Goal: Participate in discussion: Engage in conversation with other users on a specific topic

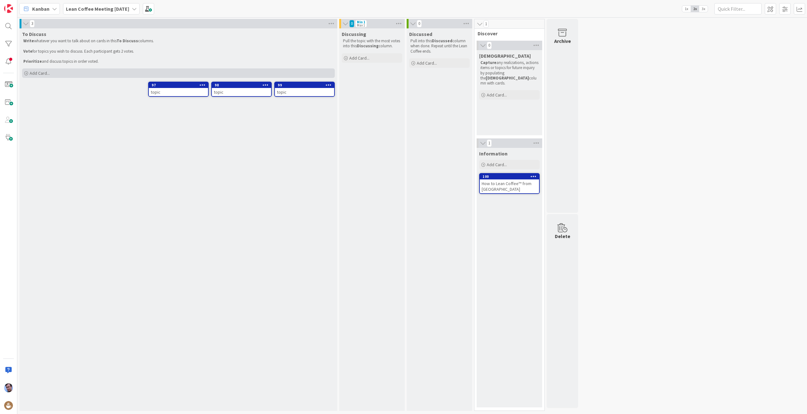
click at [28, 73] on div "Add Card..." at bounding box center [178, 72] width 313 height 9
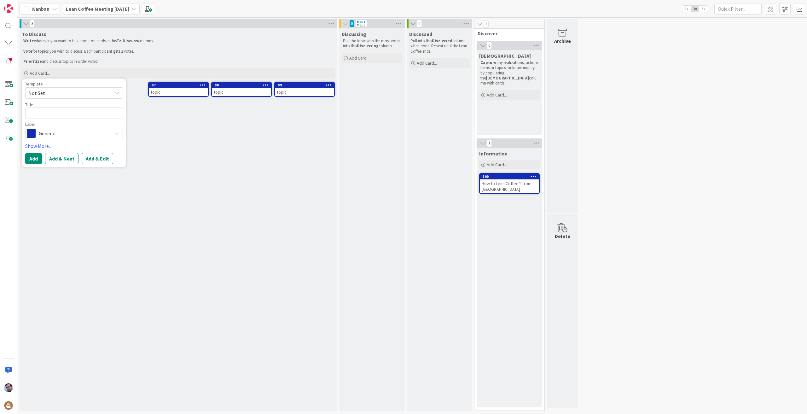
click at [41, 112] on textarea at bounding box center [74, 113] width 98 height 11
click at [46, 114] on textarea at bounding box center [74, 113] width 98 height 11
type textarea "x"
type textarea "S"
type textarea "x"
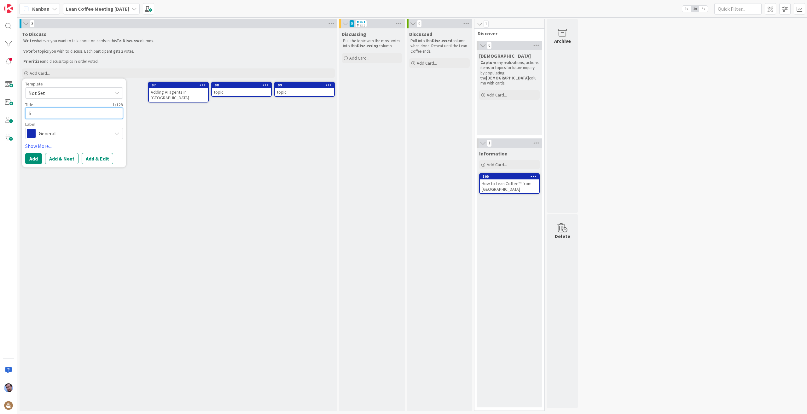
type textarea "SE"
type textarea "x"
type textarea "SEe"
type textarea "x"
type textarea "SE"
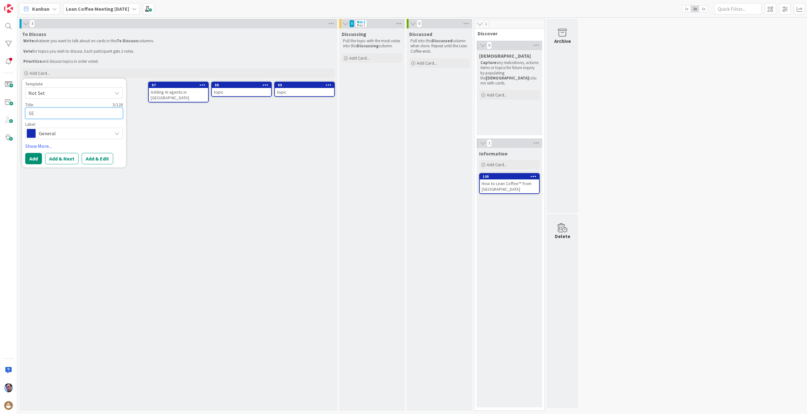
type textarea "x"
type textarea "S"
type textarea "x"
type textarea "Se"
type textarea "x"
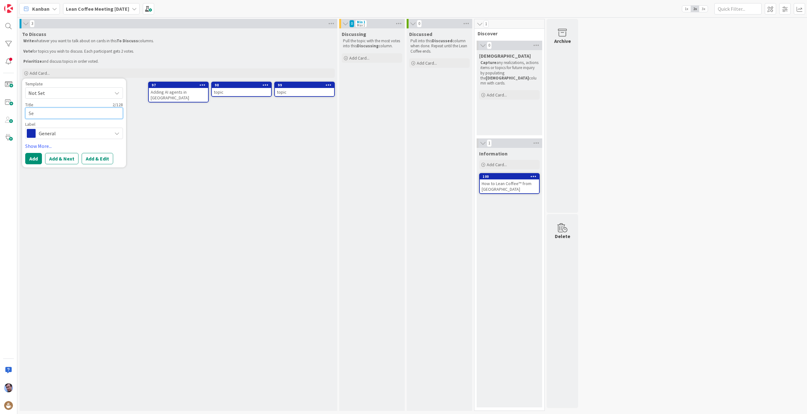
type textarea "See"
type textarea "x"
type textarea "Seei"
type textarea "x"
type textarea "Seein"
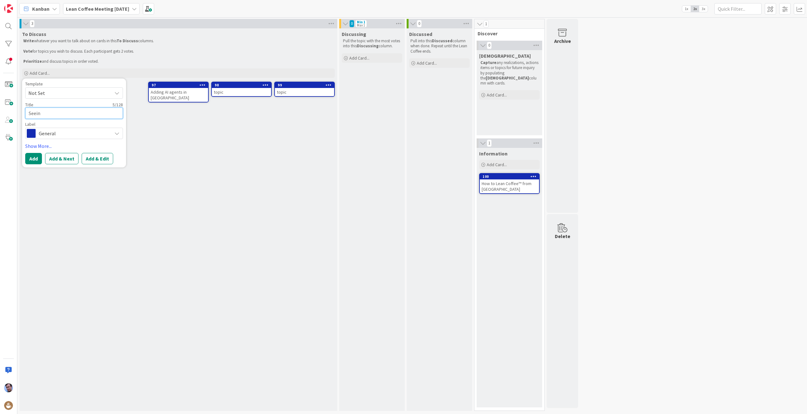
type textarea "x"
type textarea "Seeing"
type textarea "x"
type textarea "Seeing"
type textarea "x"
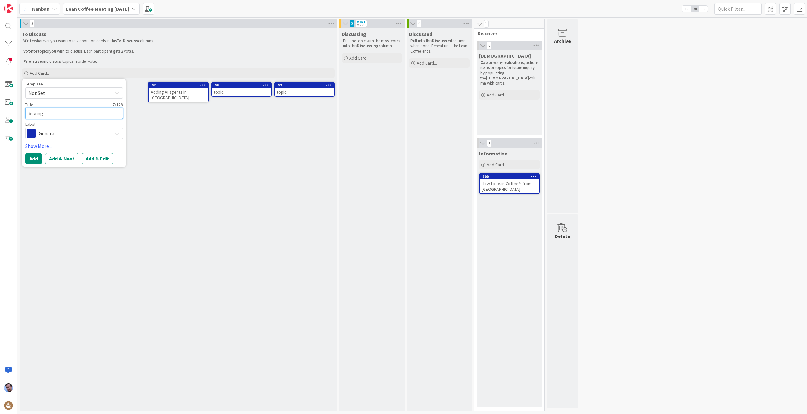
type textarea "Seeing w"
type textarea "x"
type textarea "Seeing wo"
type textarea "x"
type textarea "Seeing wor"
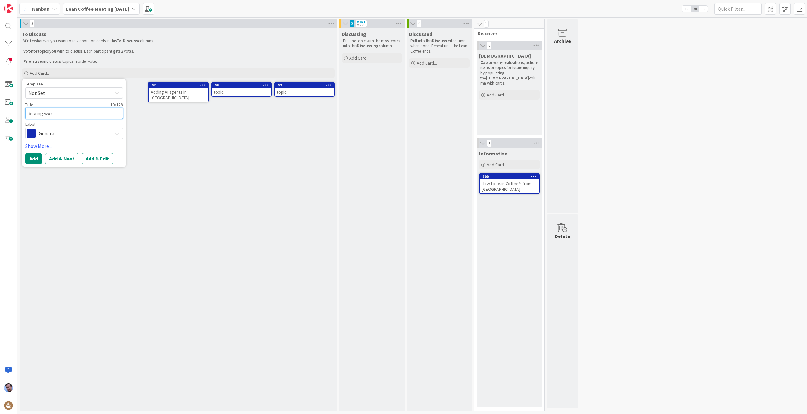
type textarea "x"
type textarea "Seeing work"
type textarea "x"
type textarea "Seeing work"
type textarea "x"
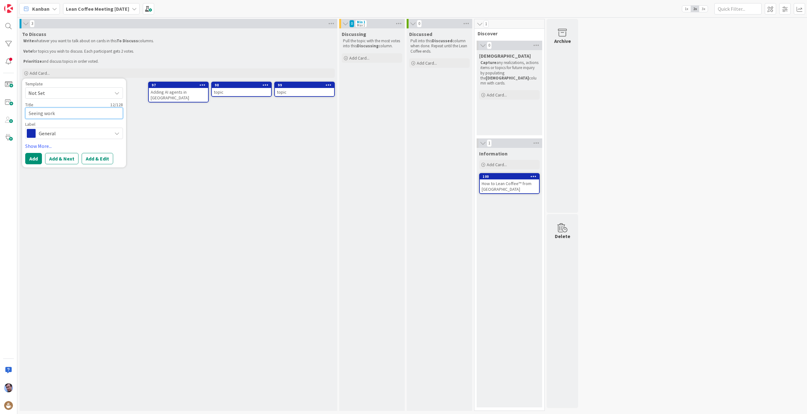
type textarea "Seeing work i"
type textarea "x"
type textarea "Seeing work is"
type textarea "x"
type textarea "Seeing work is"
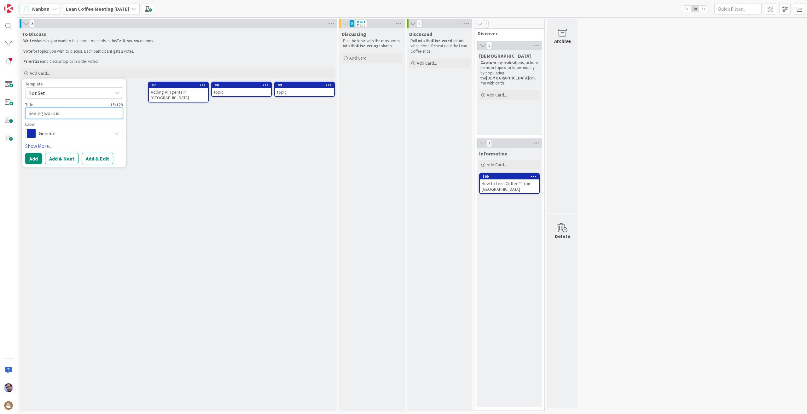
type textarea "x"
type textarea "Seeing work is r"
type textarea "x"
type textarea "Seeing work is re"
type textarea "x"
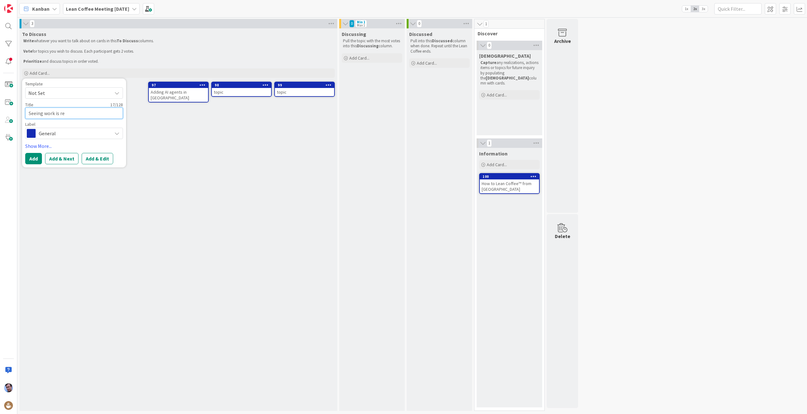
type textarea "Seeing work is rem"
type textarea "x"
type textarea "Seeing work is remv"
type textarea "x"
type textarea "Seeing work is rem"
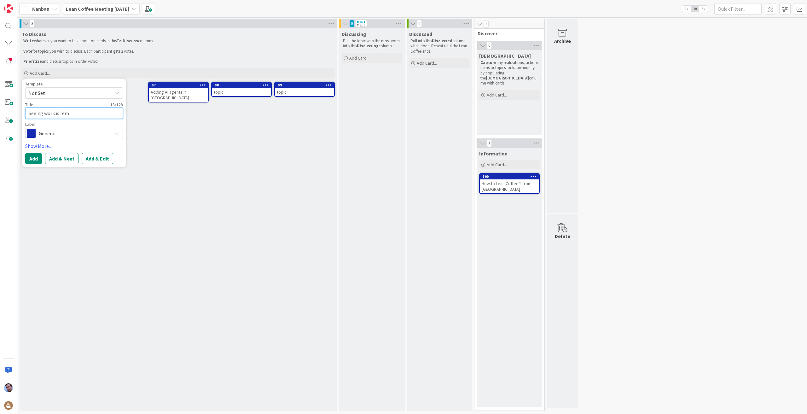
type textarea "x"
type textarea "Seeing work is remo"
type textarea "x"
type textarea "Seeing work is remov"
type textarea "x"
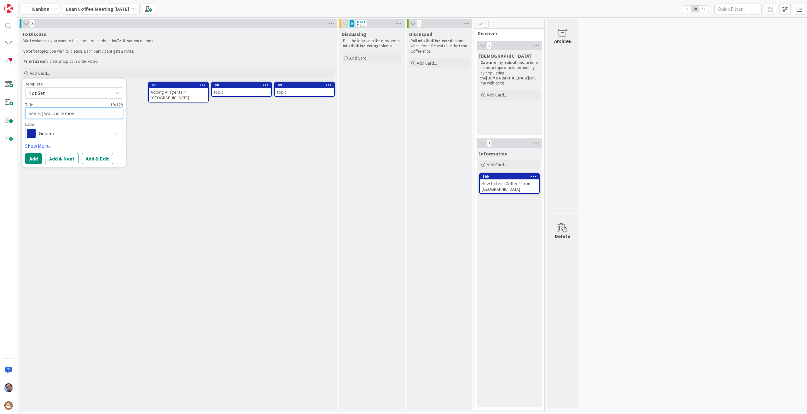
type textarea "Seeing work is removi"
type textarea "x"
type textarea "Seeing work is removin"
type textarea "x"
type textarea "Seeing work is removing"
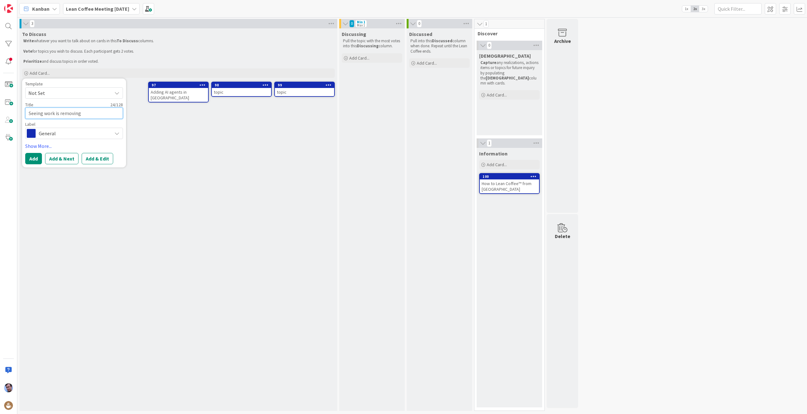
type textarea "x"
type textarea "Seeing work is removing"
type textarea "x"
type textarea "Seeing work is removing t"
type textarea "x"
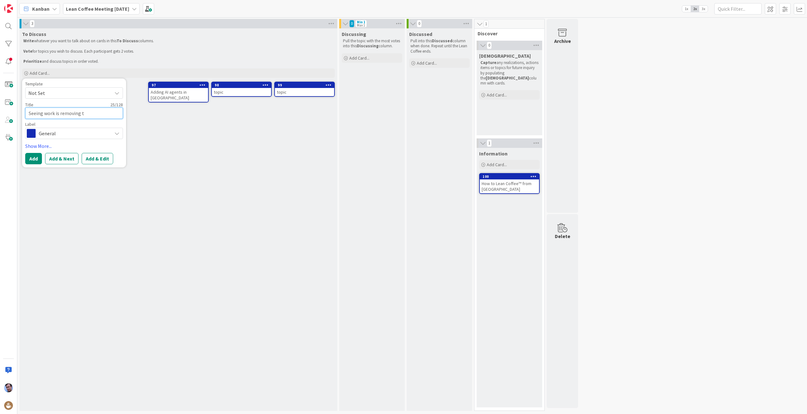
type textarea "Seeing work is removing to"
type textarea "x"
type textarea "Seeing work is removing tox"
type textarea "x"
type textarea "Seeing work is removing toxi"
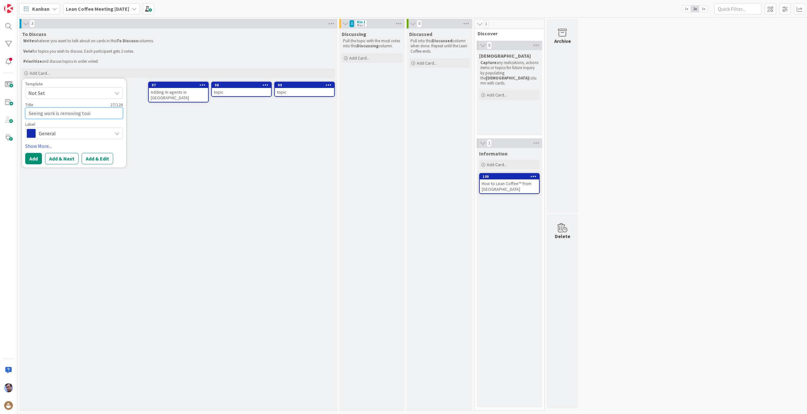
type textarea "x"
type textarea "Seeing work is removing toxic"
type textarea "x"
type textarea "Seeing work is removing toxici"
type textarea "x"
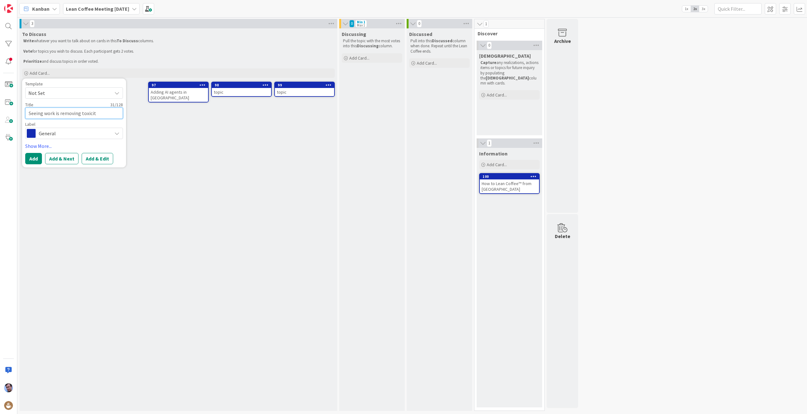
type textarea "Seeing work is removing toxicity"
type textarea "x"
type textarea "Seeing work is removing toxicity."
click at [31, 158] on button "Add" at bounding box center [33, 158] width 17 height 11
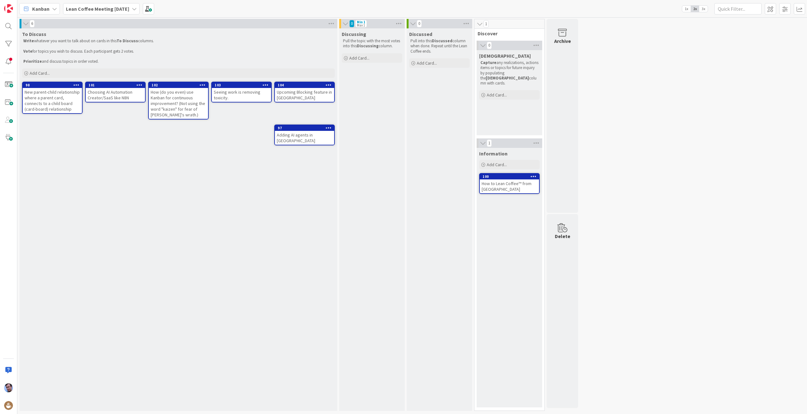
click at [224, 90] on div "Seeing work is removing toxicity." at bounding box center [241, 95] width 59 height 14
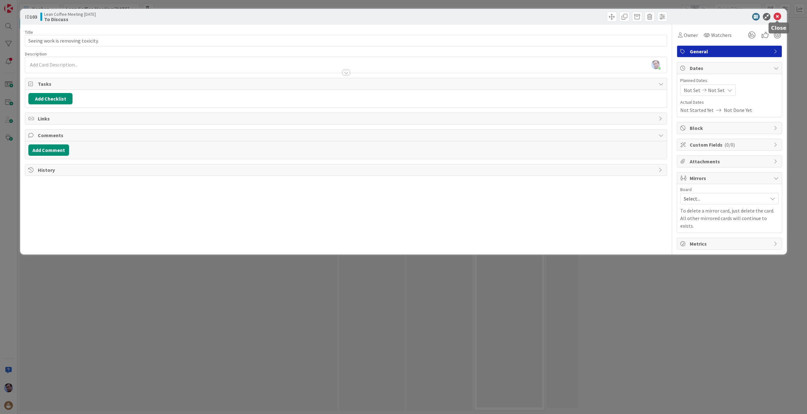
click at [780, 17] on icon at bounding box center [778, 17] width 8 height 8
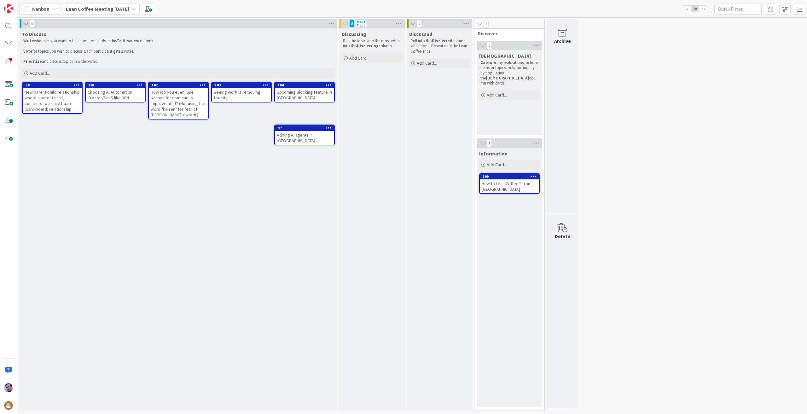
click at [704, 9] on span "3x" at bounding box center [703, 9] width 9 height 6
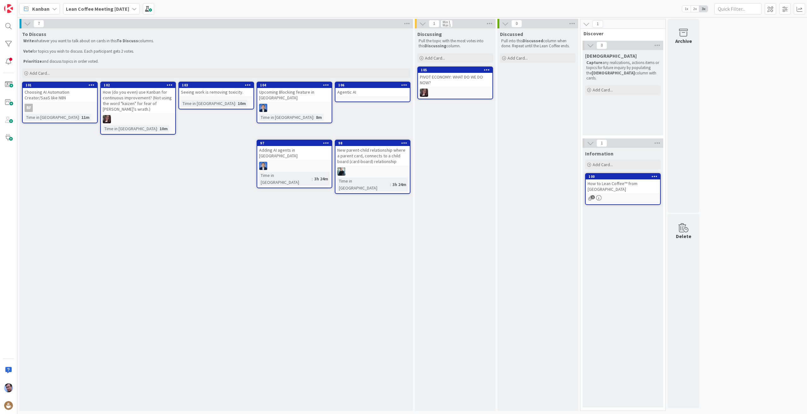
click at [217, 96] on link "103 Seeing work is removing toxicity. Time in [GEOGRAPHIC_DATA] : 10m" at bounding box center [216, 96] width 76 height 28
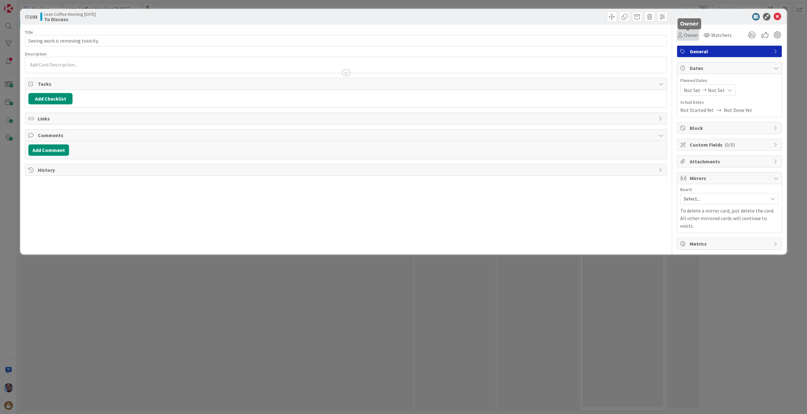
click at [692, 35] on span "Owner" at bounding box center [691, 35] width 14 height 8
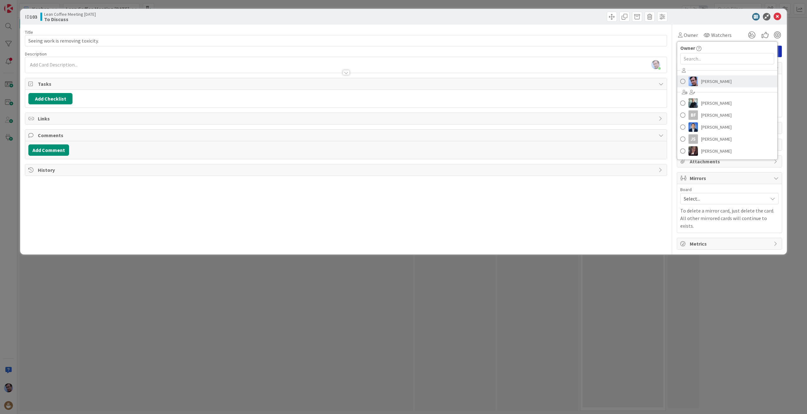
click at [685, 80] on span at bounding box center [683, 81] width 5 height 9
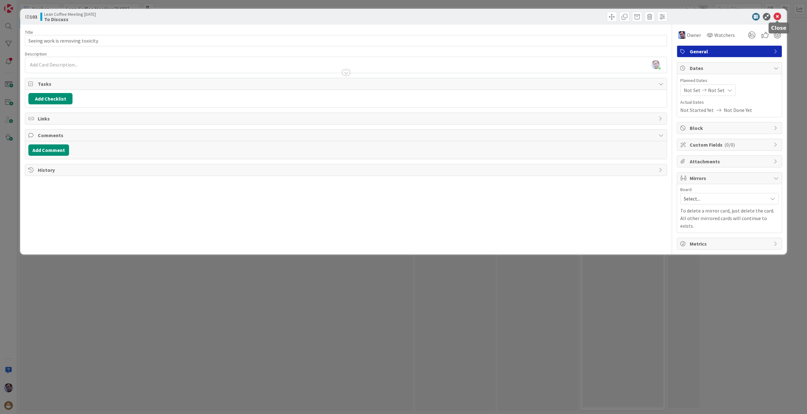
click at [778, 15] on icon at bounding box center [778, 17] width 8 height 8
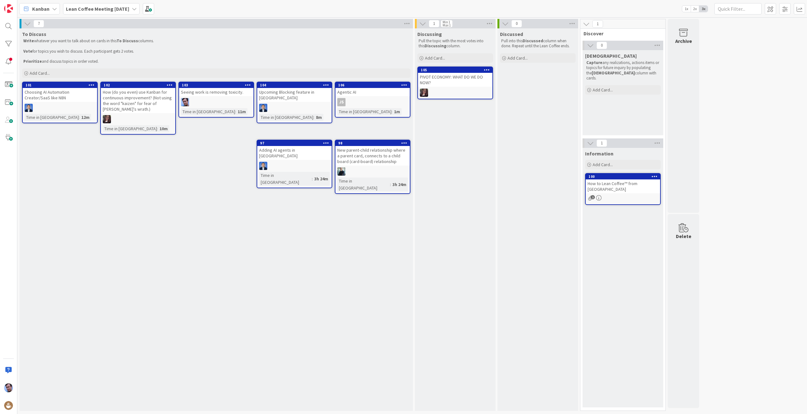
click at [404, 142] on icon at bounding box center [404, 143] width 6 height 4
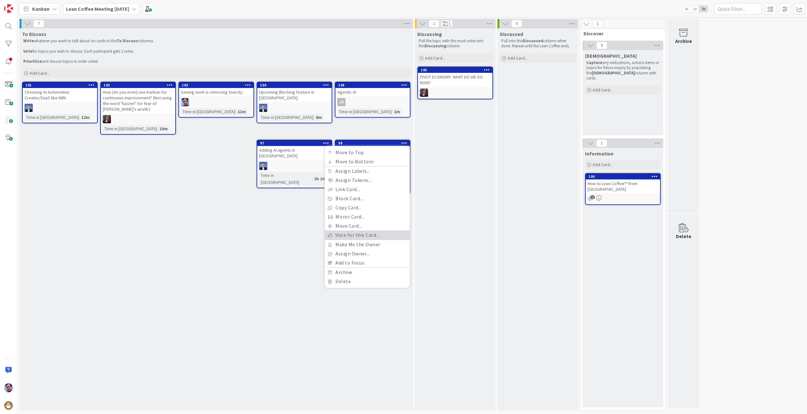
click at [359, 235] on link "Vote for this Card..." at bounding box center [367, 235] width 85 height 9
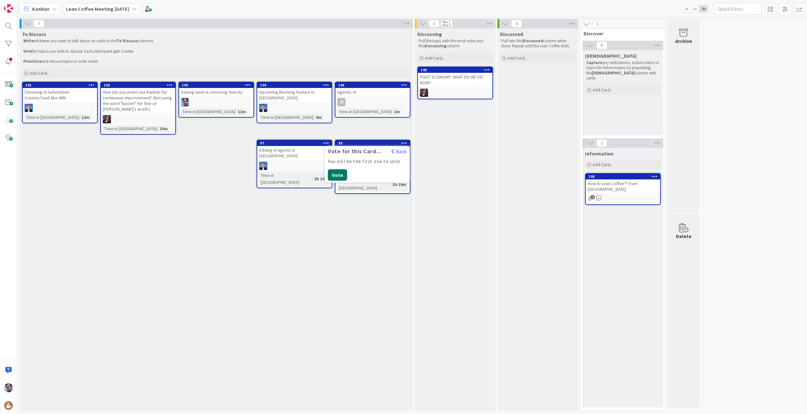
click at [337, 174] on button "Vote" at bounding box center [337, 174] width 19 height 11
click at [306, 206] on div "To Discuss Write whatever you want to talk about on cards in this To Discuss co…" at bounding box center [217, 219] width 394 height 383
click at [249, 84] on icon at bounding box center [248, 85] width 6 height 4
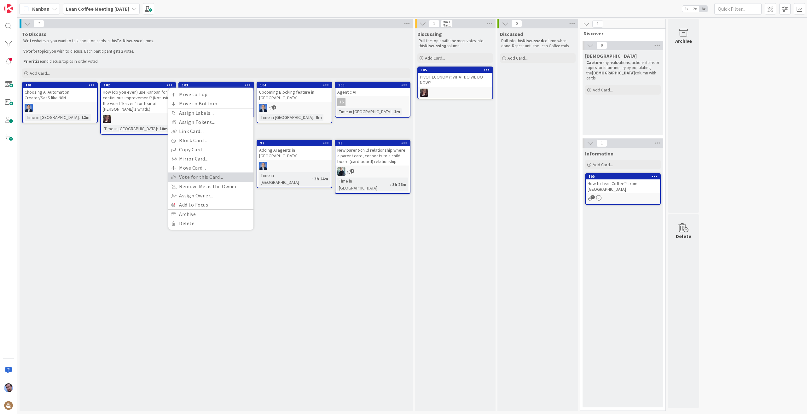
click at [202, 176] on link "Vote for this Card..." at bounding box center [210, 176] width 85 height 9
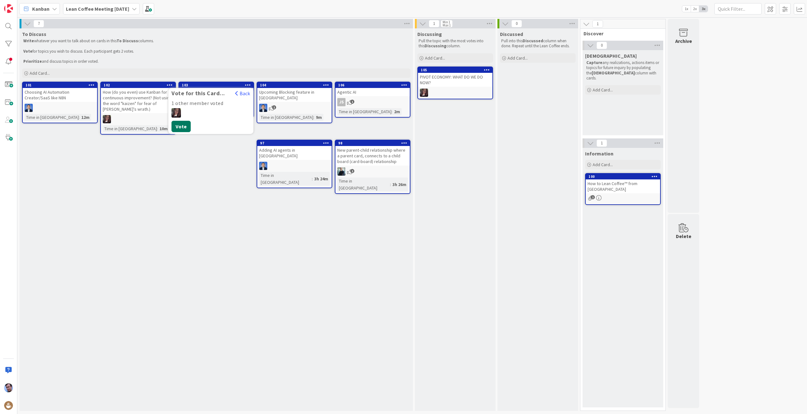
click at [181, 126] on button "Vote" at bounding box center [181, 126] width 19 height 11
click at [215, 185] on div "To Discuss Write whatever you want to talk about on cards in this To Discuss co…" at bounding box center [217, 219] width 394 height 383
click at [374, 97] on link "106 Agentic AI JS 2 Time in [GEOGRAPHIC_DATA] : 2m" at bounding box center [373, 100] width 76 height 36
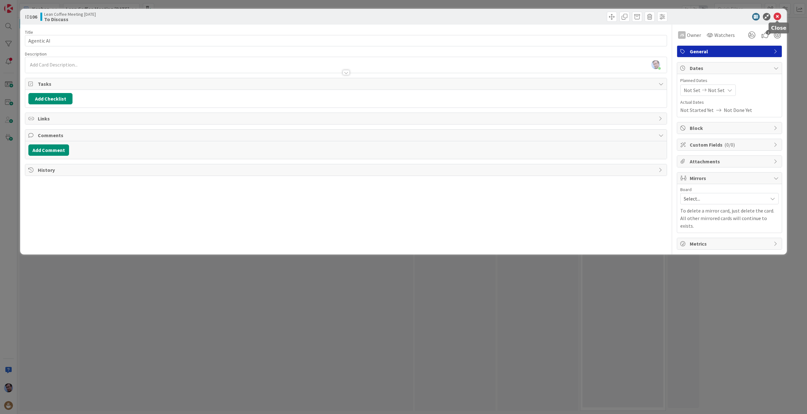
click at [778, 15] on icon at bounding box center [778, 17] width 8 height 8
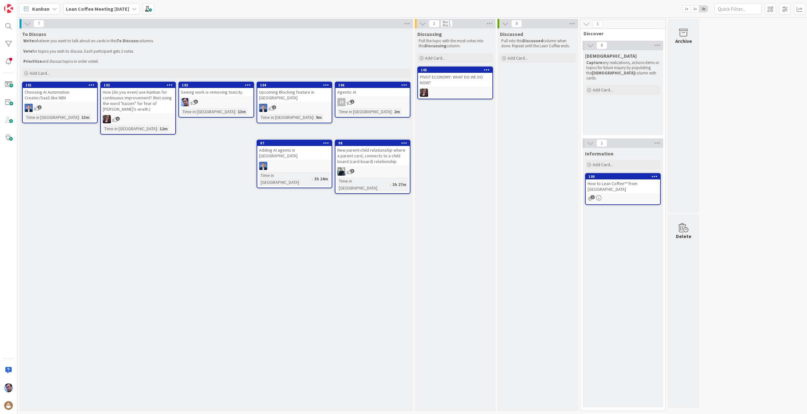
click at [406, 85] on icon at bounding box center [404, 85] width 6 height 4
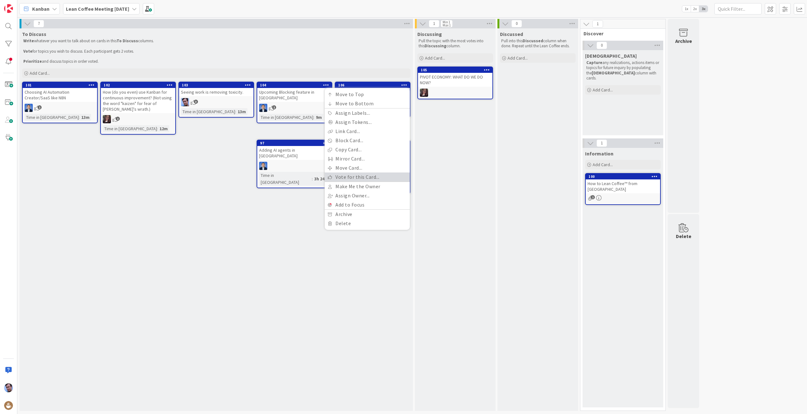
click at [352, 174] on link "Vote for this Card..." at bounding box center [367, 176] width 85 height 9
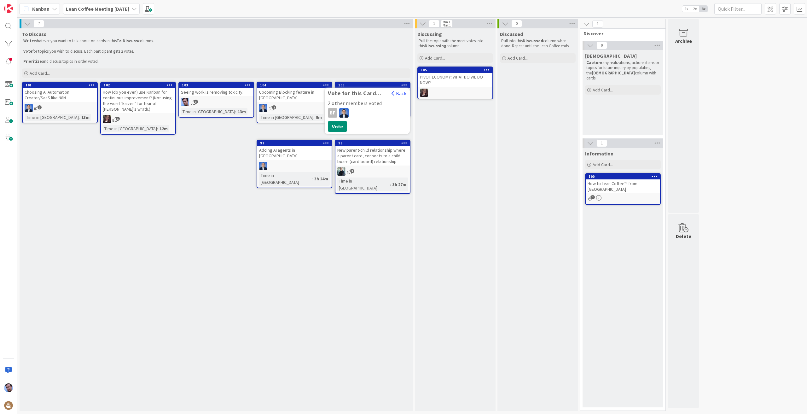
click at [275, 257] on div "To Discuss Write whatever you want to talk about on cards in this To Discuss co…" at bounding box center [217, 219] width 394 height 383
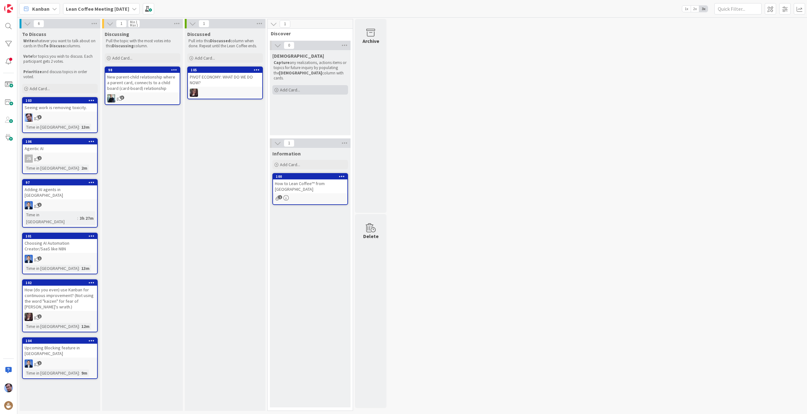
click at [289, 87] on span "Add Card..." at bounding box center [290, 90] width 20 height 6
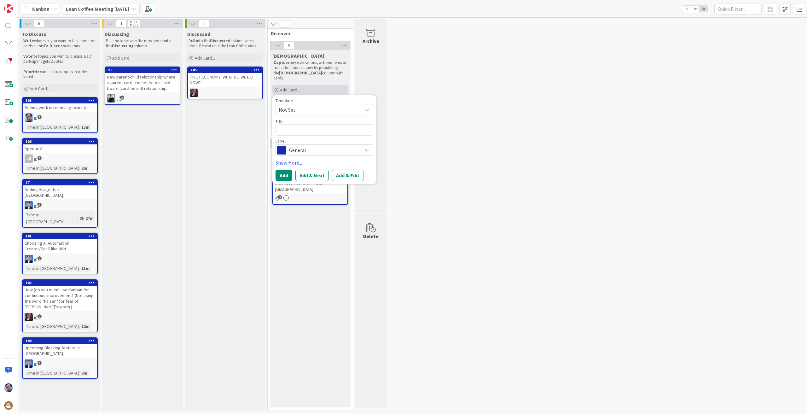
type textarea "x"
type textarea "it's a"
type textarea "x"
type textarea "it's a"
type textarea "x"
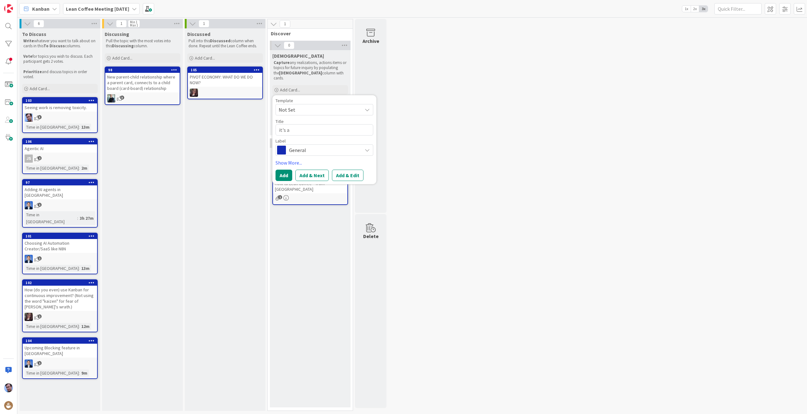
type textarea "it's a p"
type textarea "x"
type textarea "it's a pi"
type textarea "x"
type textarea "it's a pib"
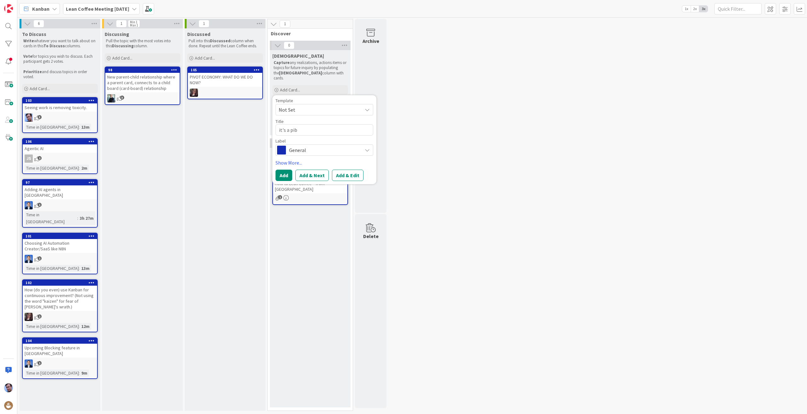
type textarea "x"
type textarea "it's a pi"
type textarea "x"
type textarea "it's a piv"
type textarea "x"
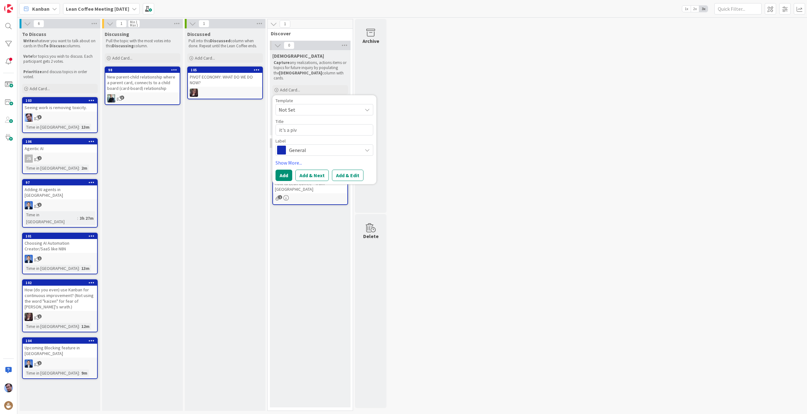
type textarea "it's a pivo"
type textarea "x"
type textarea "it's a pivot"
type textarea "x"
type textarea "it's a pivot"
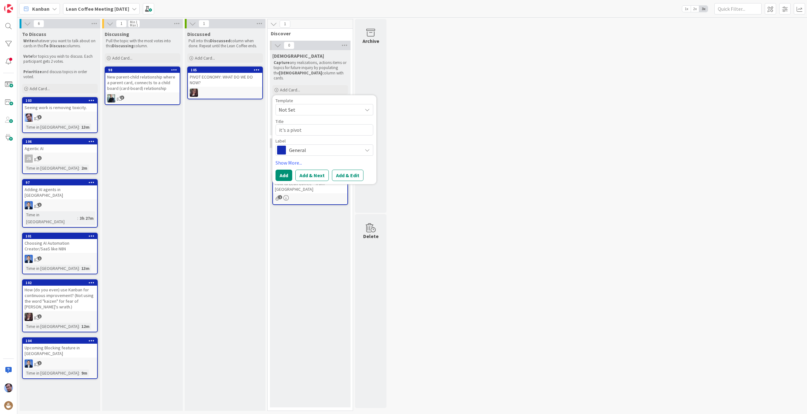
type textarea "x"
type textarea "it's a pivot e"
type textarea "x"
type textarea "it's a pivot ec"
type textarea "x"
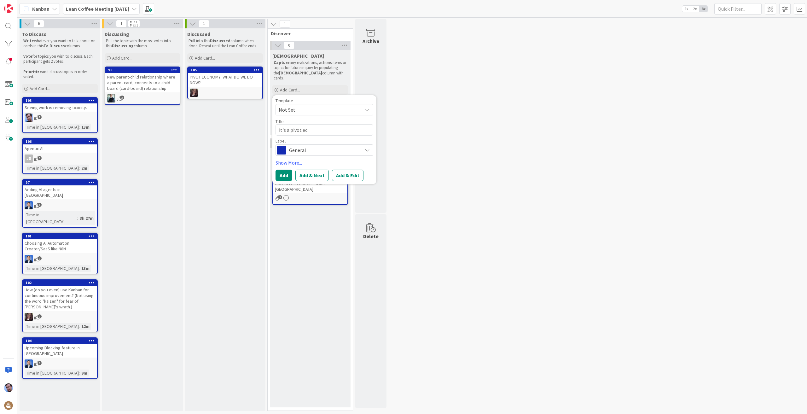
type textarea "it's a pivot eco"
type textarea "x"
type textarea "it's a pivot econ"
type textarea "x"
type textarea "it's a pivot econo"
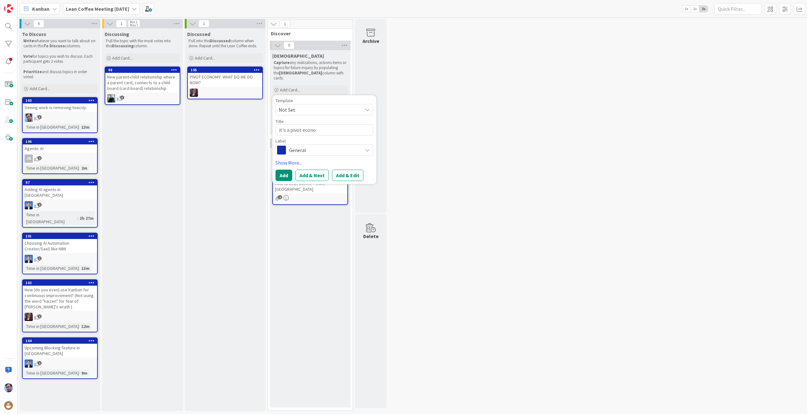
type textarea "x"
type textarea "it's a pivot econom"
type textarea "x"
type textarea "it's a pivot economy"
click at [285, 170] on button "Add" at bounding box center [284, 175] width 17 height 11
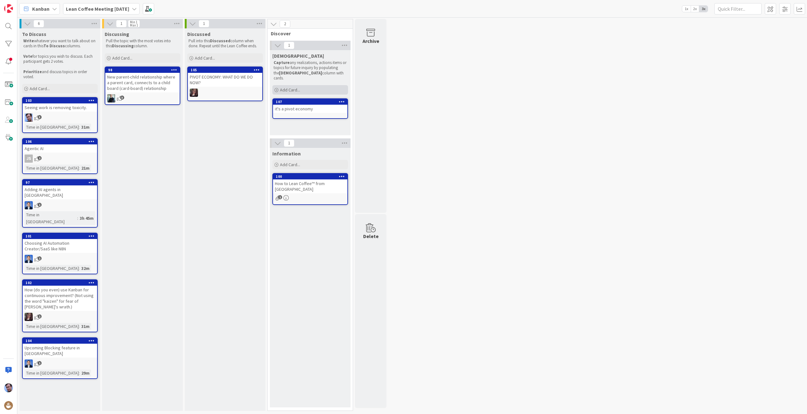
click at [285, 87] on span "Add Card..." at bounding box center [290, 90] width 20 height 6
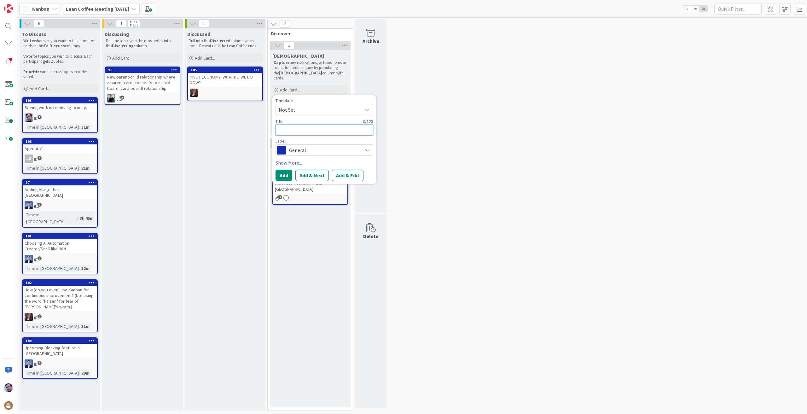
click at [312, 124] on textarea at bounding box center [325, 129] width 98 height 11
drag, startPoint x: 325, startPoint y: 147, endPoint x: 324, endPoint y: 151, distance: 4.2
click at [324, 151] on div "Template Not Set Title 0 / 128 Label General Show More... Add Add & Next Add & …" at bounding box center [325, 139] width 98 height 83
click at [333, 147] on span "General" at bounding box center [324, 150] width 70 height 9
click at [325, 124] on textarea at bounding box center [325, 129] width 98 height 11
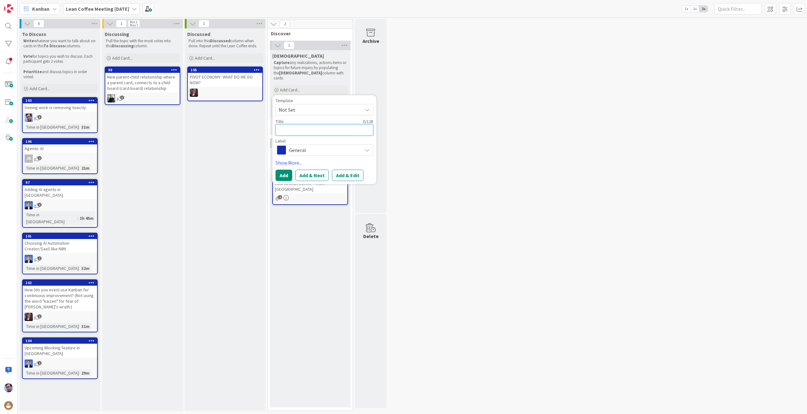
type textarea "x"
type textarea "w"
type textarea "x"
type textarea "we"
type textarea "x"
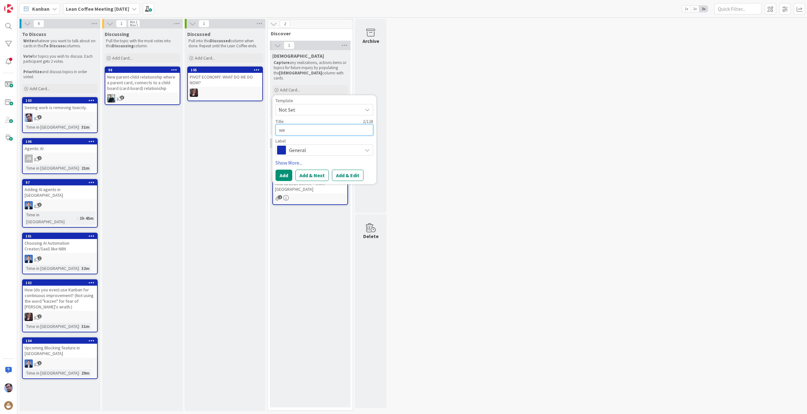
type textarea "we"
type textarea "x"
type textarea "we c"
type textarea "x"
type textarea "we ca"
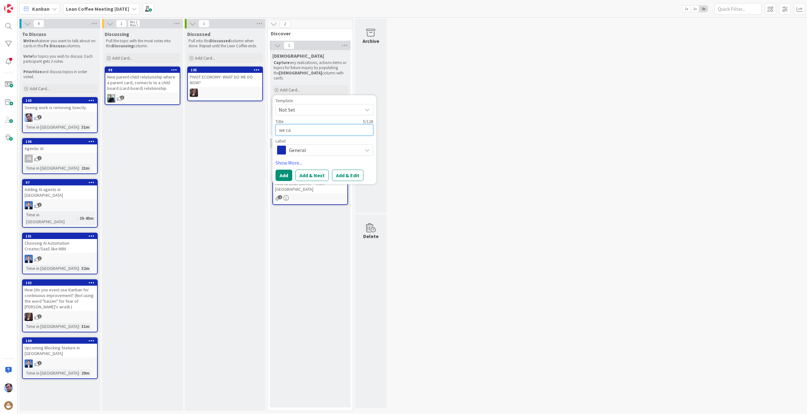
type textarea "x"
type textarea "we c"
type textarea "x"
type textarea "we"
type textarea "x"
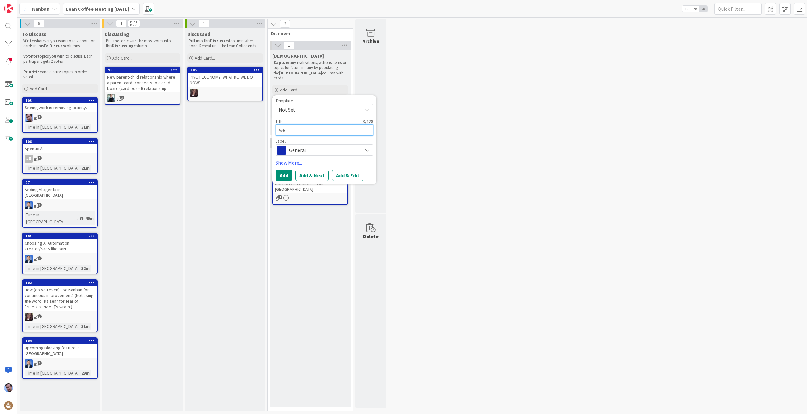
type textarea "we"
type textarea "x"
type textarea "w"
type textarea "x"
type textarea "A"
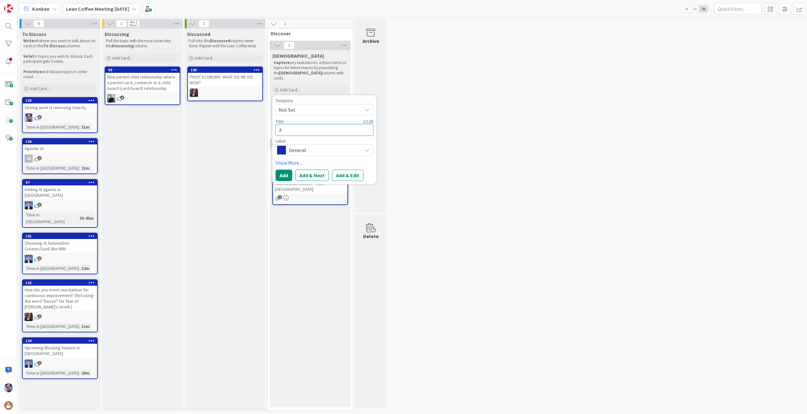
type textarea "x"
type textarea "AI"
type textarea "x"
type textarea "AI"
type textarea "x"
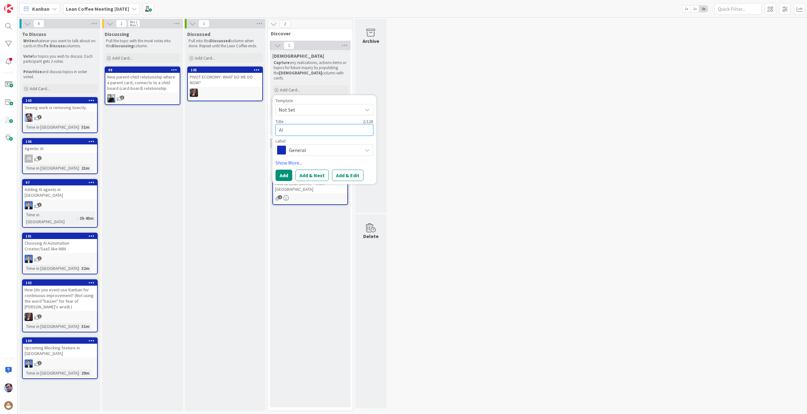
type textarea "AI c"
type textarea "x"
type textarea "AI cr"
type textarea "x"
type textarea "AI cre"
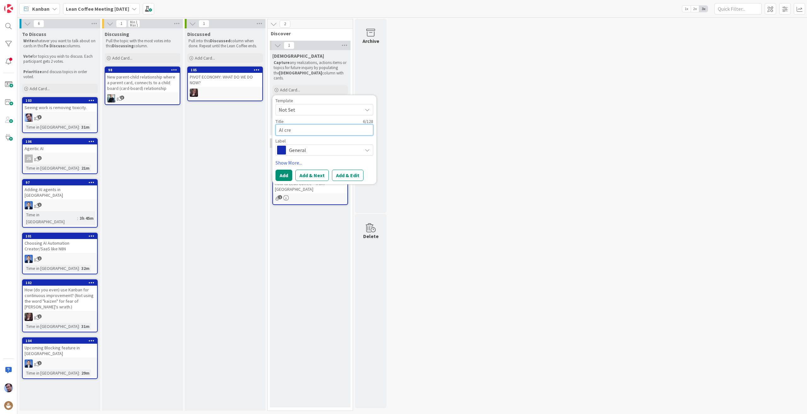
type textarea "x"
type textarea "AI crea"
type textarea "x"
type textarea "AI creat"
type textarea "x"
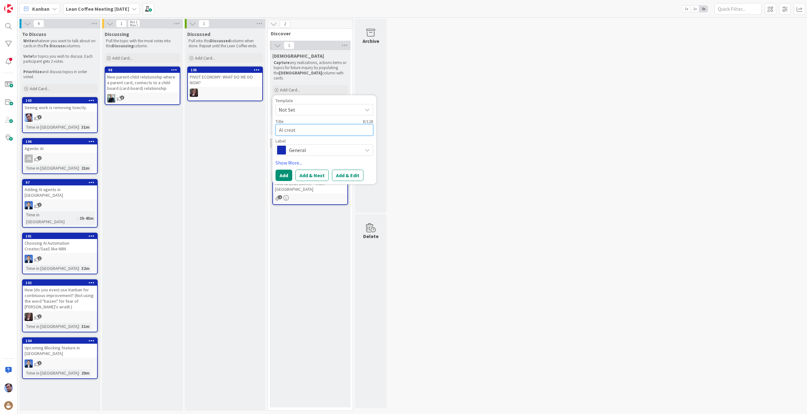
type textarea "AI create"
type textarea "x"
type textarea "AI creates"
type textarea "x"
type textarea "AI creates"
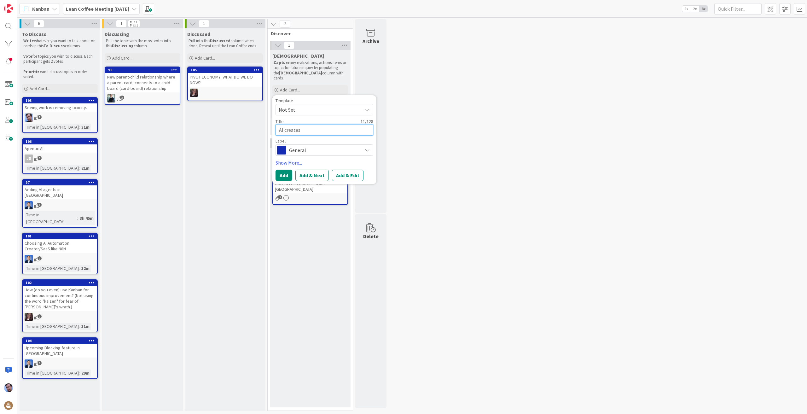
type textarea "x"
type textarea "AI creates w"
type textarea "x"
type textarea "AI creates wi"
type textarea "x"
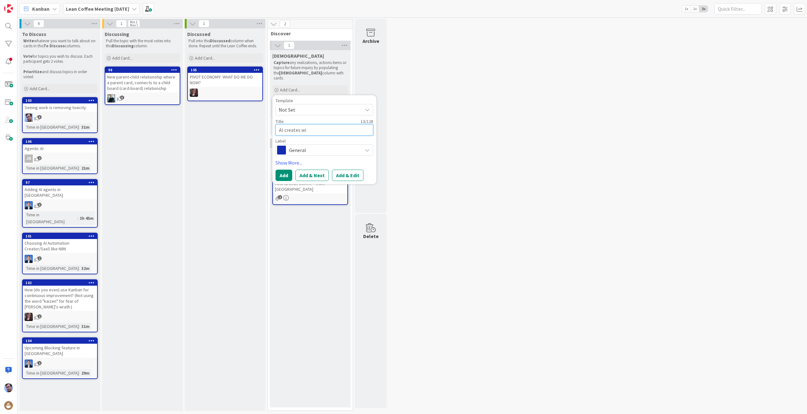
type textarea "AI creates w"
type textarea "x"
type textarea "AI creates"
type textarea "x"
type textarea "AI creates W"
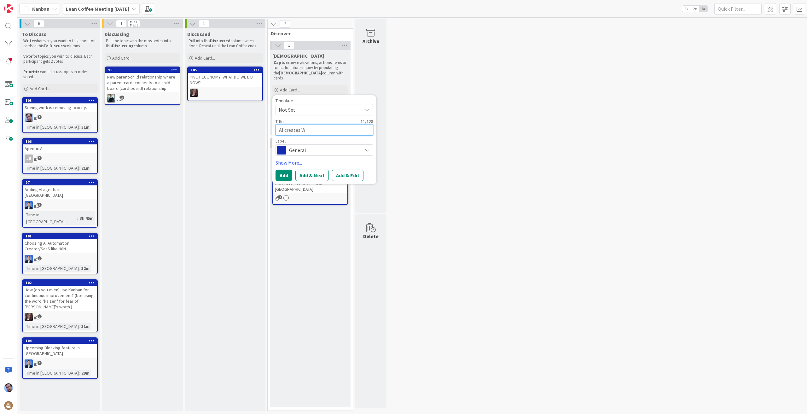
type textarea "x"
type textarea "AI creates WI"
type textarea "x"
type textarea "AI creates WIP"
type textarea "x"
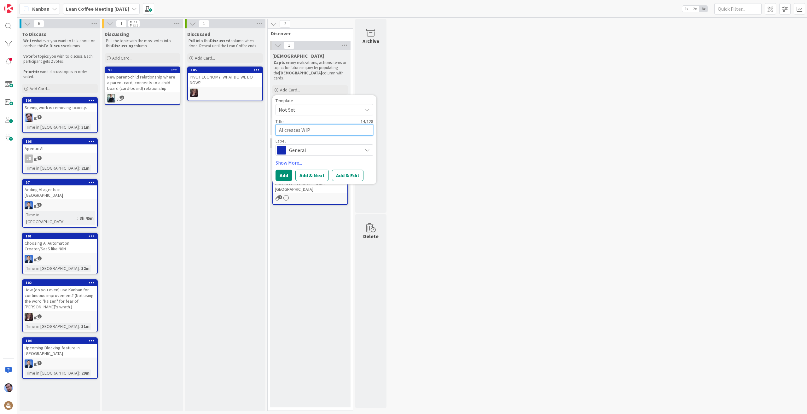
type textarea "AI creates WIP"
type textarea "x"
type textarea "AI creates WIP t"
type textarea "x"
type textarea "AI creates WIP th"
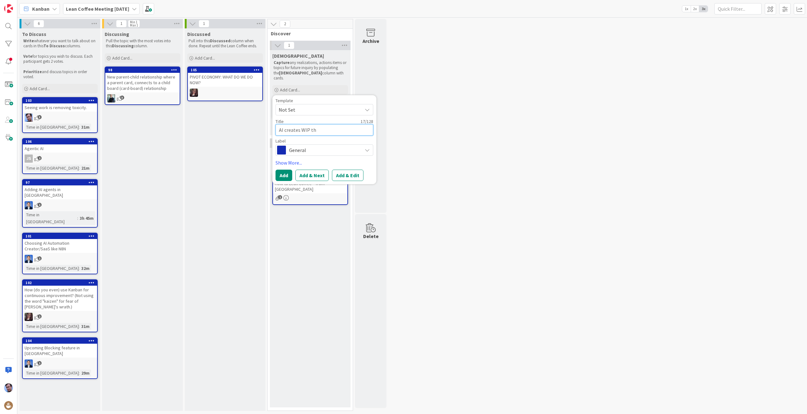
type textarea "x"
type textarea "AI creates WIP thr"
type textarea "x"
type textarea "AI creates WIP thro"
type textarea "x"
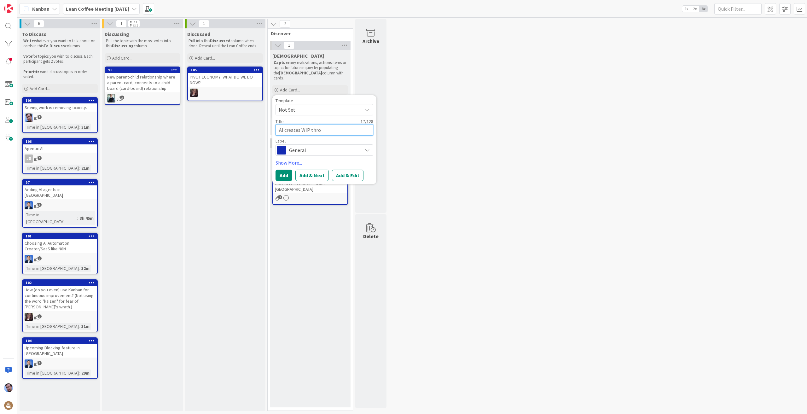
type textarea "AI creates WIP throu"
type textarea "x"
type textarea "AI creates WIP throug"
type textarea "x"
type textarea "AI creates WIP through"
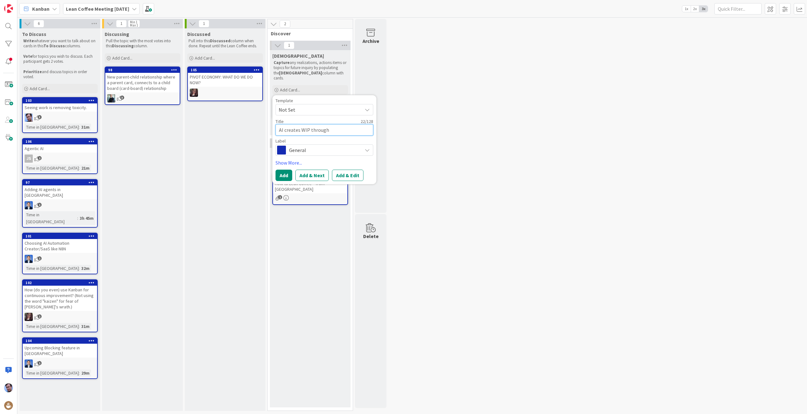
type textarea "x"
type textarea "AI creates WIP through"
type textarea "x"
type textarea "AI creates WIP through t"
type textarea "x"
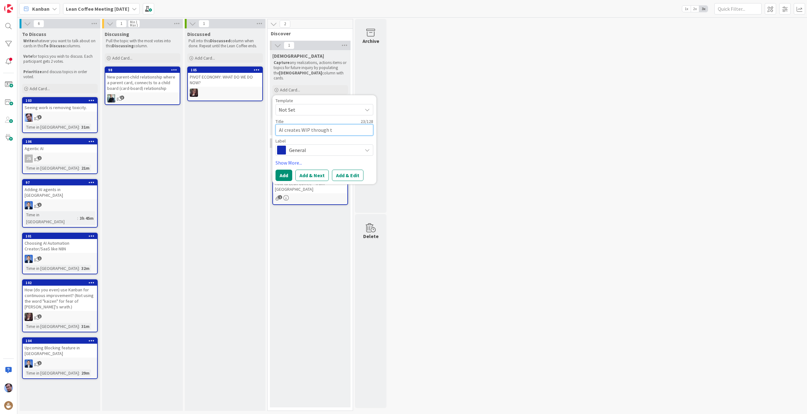
type textarea "AI creates WIP through th"
type textarea "x"
type textarea "AI creates WIP through the"
type textarea "x"
type textarea "AI creates WIP through the"
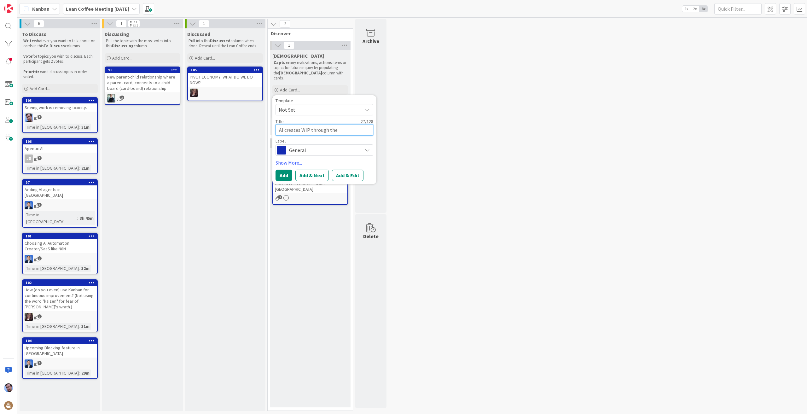
type textarea "x"
type textarea "AI creates WIP through the e"
type textarea "x"
type textarea "AI creates WIP through the es"
type textarea "x"
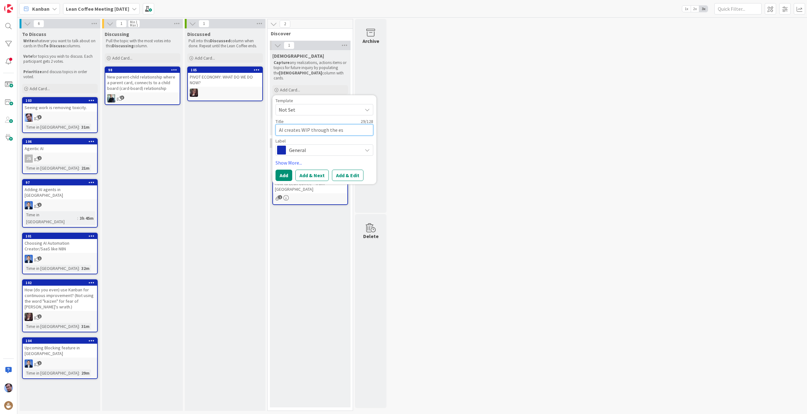
type textarea "AI creates WIP through the esc"
type textarea "x"
type textarea "AI creates WIP through the esca"
click at [285, 177] on button "Add" at bounding box center [284, 182] width 17 height 11
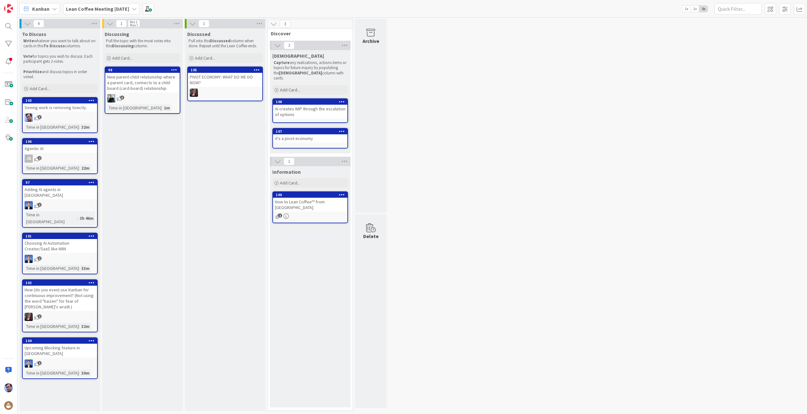
click at [150, 75] on div "New parent-child relationship where a parent card, connects to a child board (c…" at bounding box center [142, 83] width 74 height 20
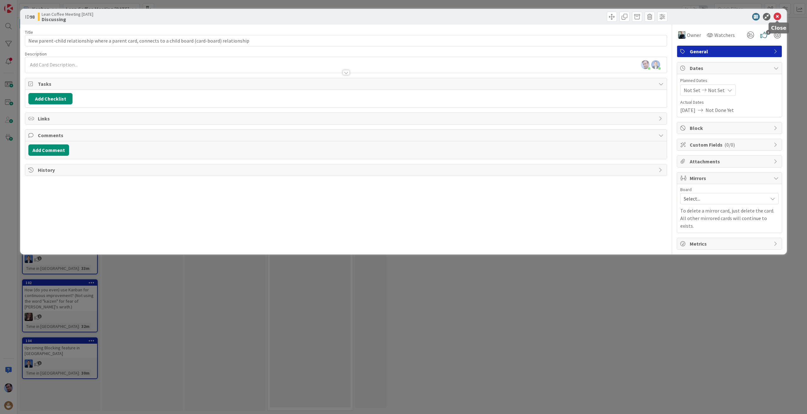
click at [780, 15] on icon at bounding box center [778, 17] width 8 height 8
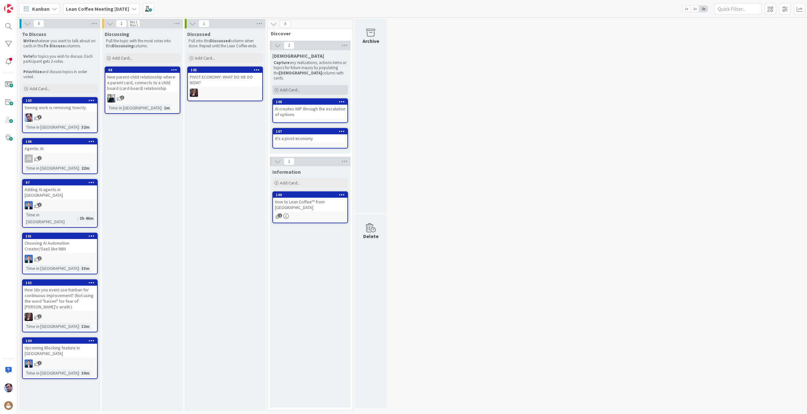
click at [284, 87] on span "Add Card..." at bounding box center [290, 90] width 20 height 6
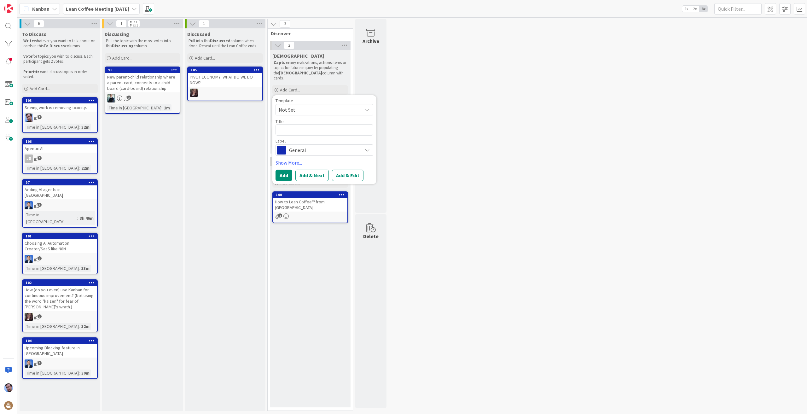
click at [494, 139] on div "6 To Discuss Write whatever you want to talk about on cards in this To Discuss …" at bounding box center [412, 216] width 787 height 395
